Goal: Register for event/course

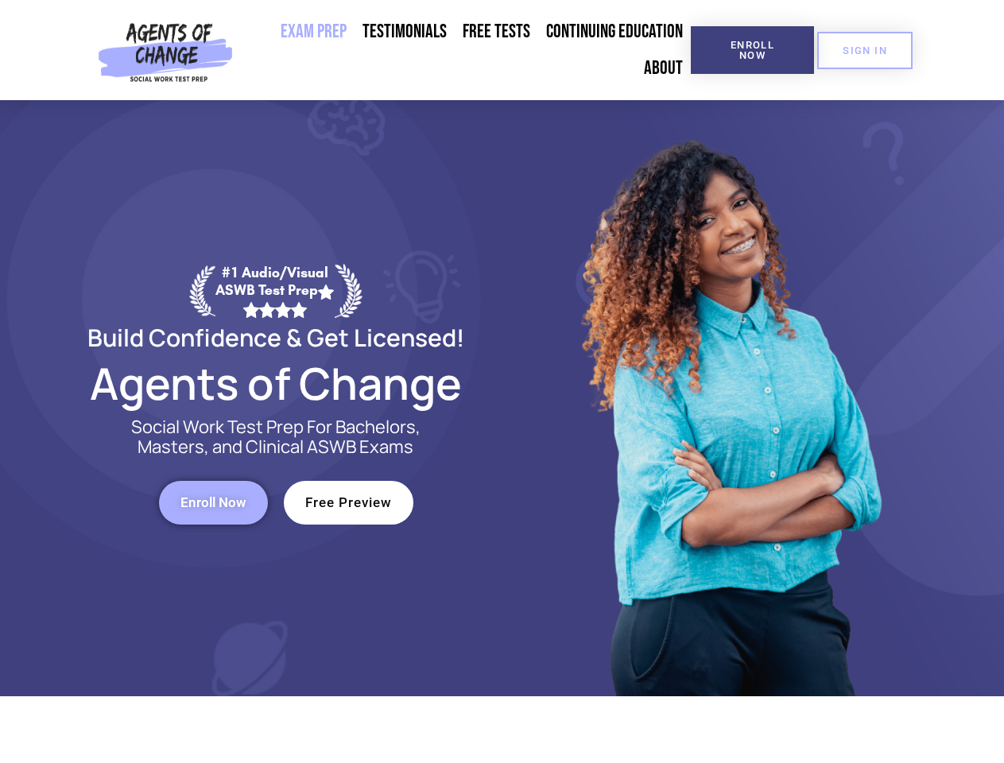
click at [502, 381] on div at bounding box center [728, 398] width 453 height 596
click at [752, 50] on span "Enroll Now" at bounding box center [752, 50] width 72 height 21
click at [865, 50] on span "SIGN IN" at bounding box center [864, 50] width 45 height 10
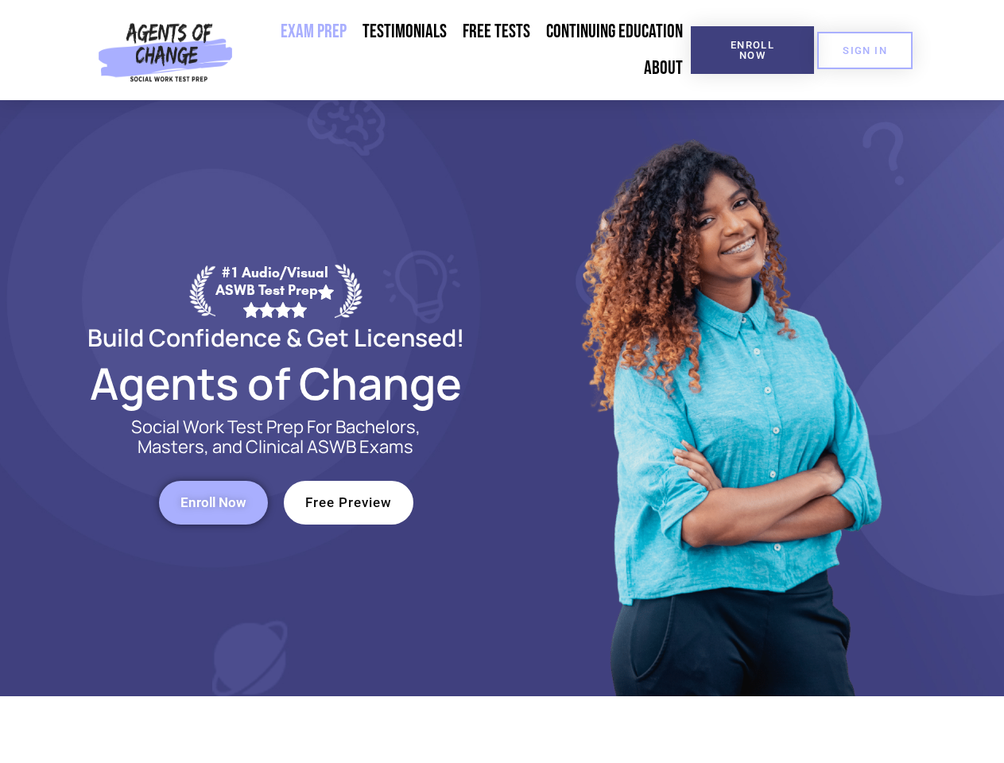
click at [213, 502] on span "Enroll Now" at bounding box center [213, 503] width 66 height 14
click at [348, 502] on span "Free Preview" at bounding box center [348, 503] width 87 height 14
